Goal: Transaction & Acquisition: Purchase product/service

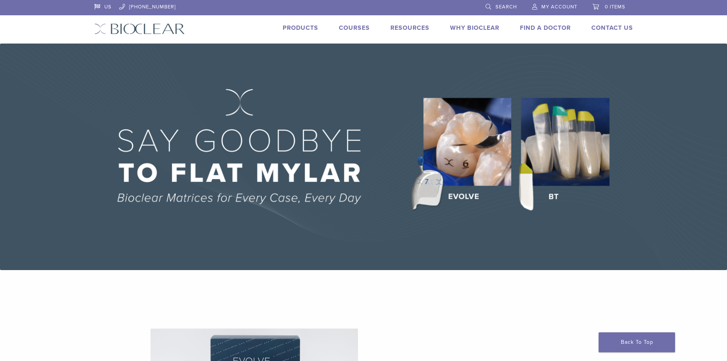
click at [547, 6] on span "My Account" at bounding box center [559, 7] width 36 height 6
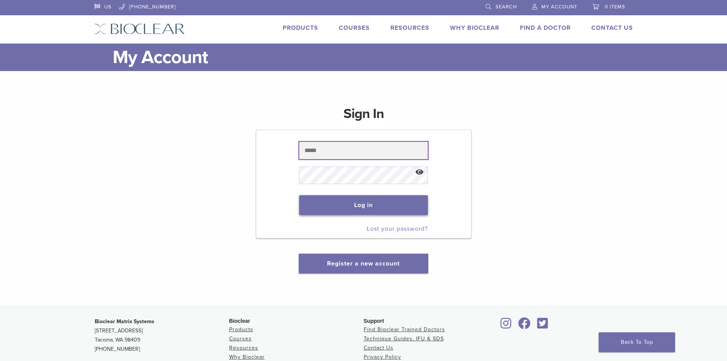
type input "**********"
click at [378, 205] on button "Log in" at bounding box center [363, 205] width 129 height 20
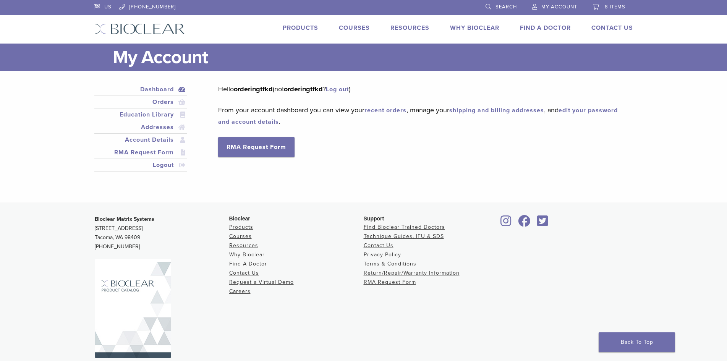
click at [608, 1] on link "8 items" at bounding box center [608, 5] width 33 height 11
click at [616, 4] on span "8 items" at bounding box center [615, 7] width 21 height 6
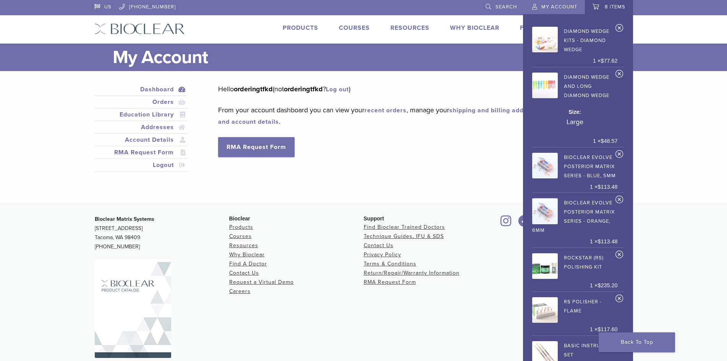
click at [613, 10] on span "8 items" at bounding box center [615, 7] width 21 height 6
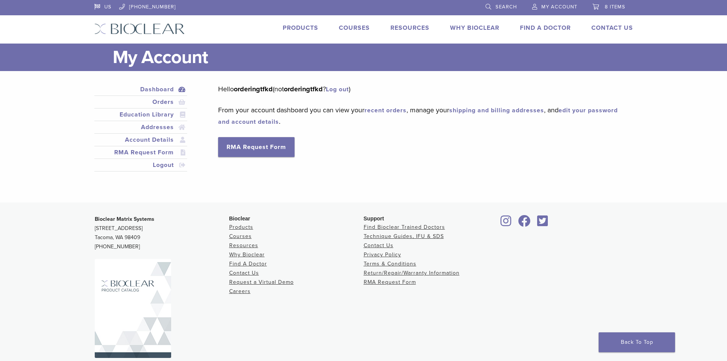
click at [606, 6] on span "8 items" at bounding box center [615, 7] width 21 height 6
click at [615, 3] on link "8 items" at bounding box center [608, 5] width 33 height 11
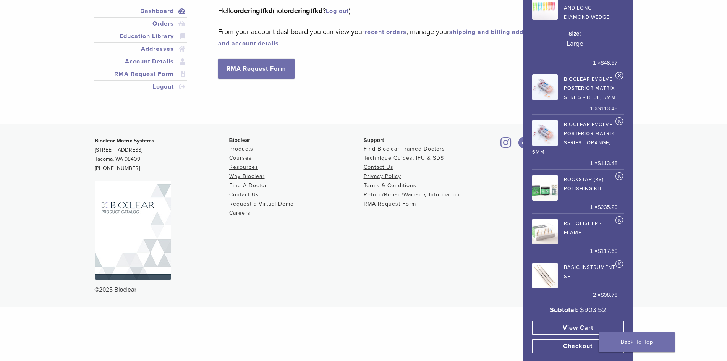
scroll to position [79, 0]
click at [576, 330] on link "View cart" at bounding box center [578, 327] width 92 height 15
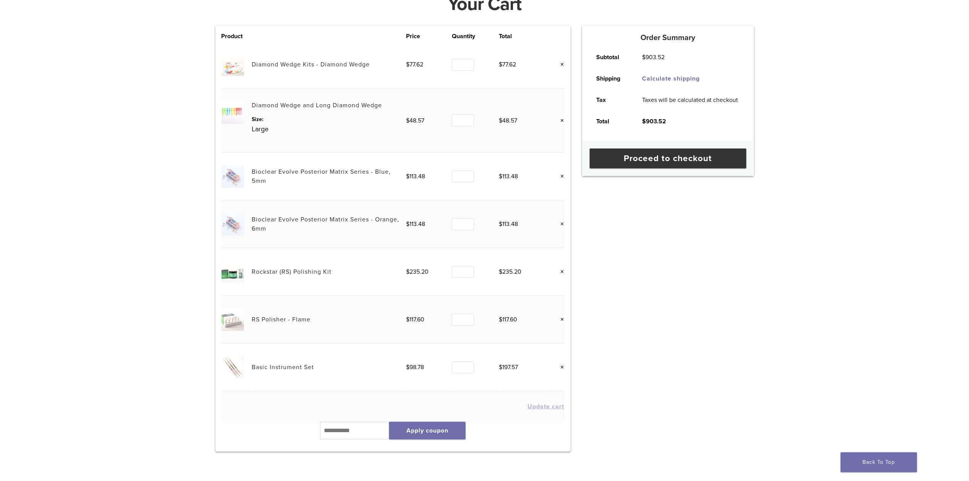
scroll to position [102, 0]
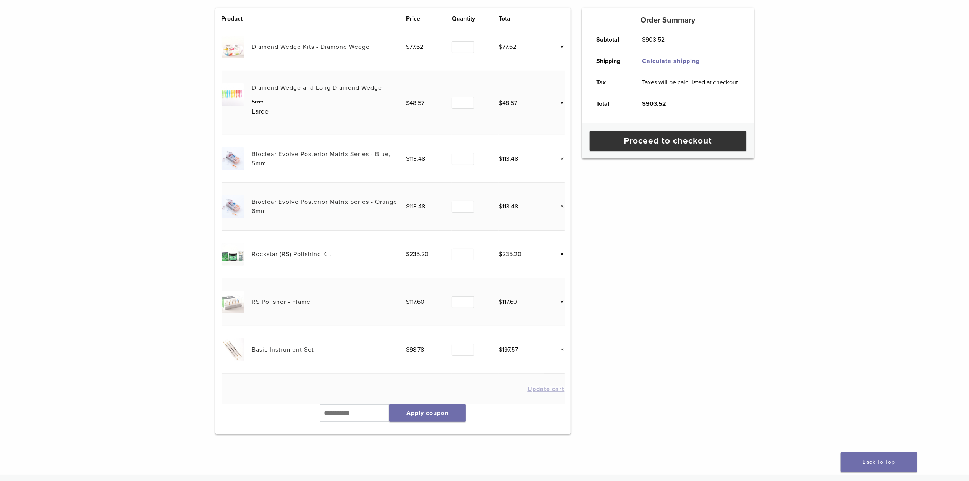
drag, startPoint x: 920, startPoint y: 194, endPoint x: 919, endPoint y: 189, distance: 5.8
click at [726, 194] on div "Your Cart Product Price Quantity Total Diamond Wedge Kits - Diamond Wedge $ 77.…" at bounding box center [484, 204] width 969 height 479
